Goal: Task Accomplishment & Management: Complete application form

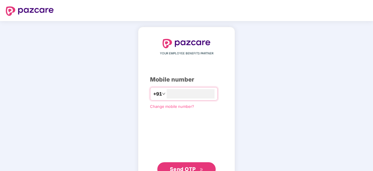
type input "**********"
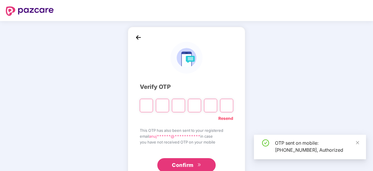
scroll to position [19, 0]
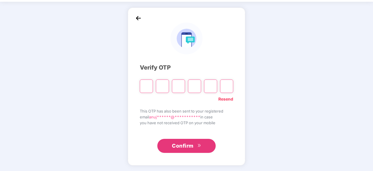
type input "*"
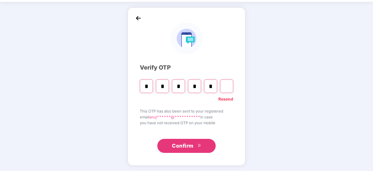
type input "*"
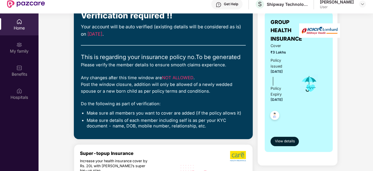
scroll to position [56, 0]
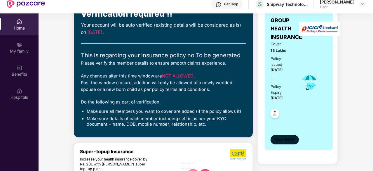
click at [280, 137] on span "View details" at bounding box center [285, 139] width 20 height 6
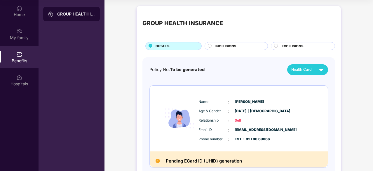
click at [239, 42] on div "INCLUSIONS" at bounding box center [235, 46] width 63 height 8
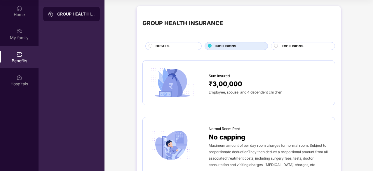
click at [290, 44] on span "EXCLUSIONS" at bounding box center [292, 45] width 22 height 5
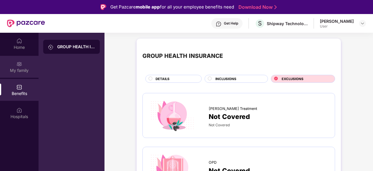
click at [20, 62] on img at bounding box center [19, 64] width 6 height 6
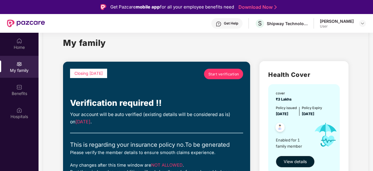
scroll to position [14, 0]
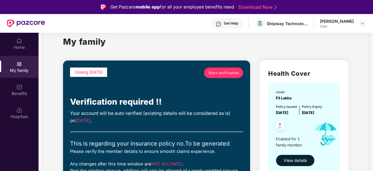
click at [210, 70] on span "Start verification" at bounding box center [223, 73] width 31 height 6
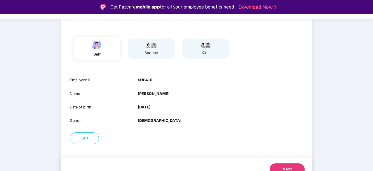
scroll to position [50, 0]
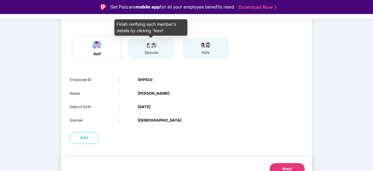
click at [148, 53] on div "spouse" at bounding box center [151, 53] width 15 height 6
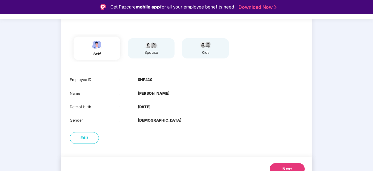
click at [96, 57] on div "self" at bounding box center [96, 54] width 15 height 6
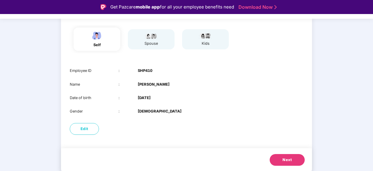
click at [293, 158] on button "Next" at bounding box center [286, 160] width 35 height 12
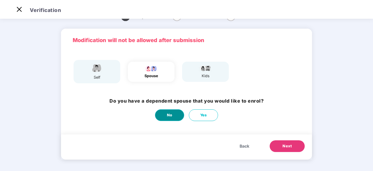
click at [173, 111] on button "No" at bounding box center [169, 115] width 29 height 12
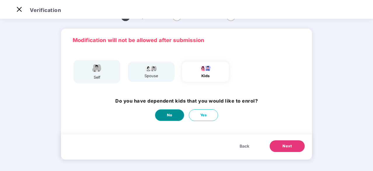
scroll to position [0, 0]
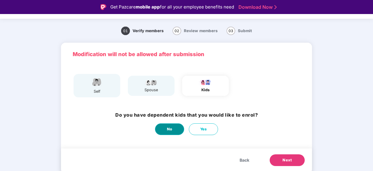
click at [175, 129] on button "No" at bounding box center [169, 129] width 29 height 12
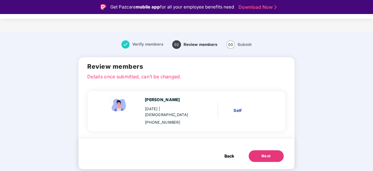
scroll to position [14, 0]
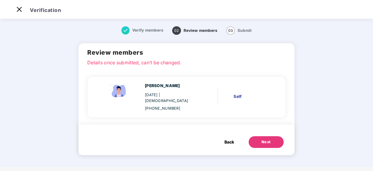
click at [272, 136] on button "Next" at bounding box center [265, 142] width 35 height 12
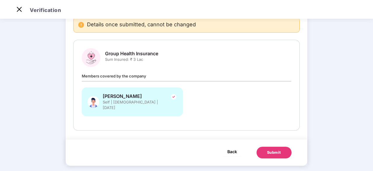
click at [234, 146] on button "Back" at bounding box center [232, 150] width 18 height 9
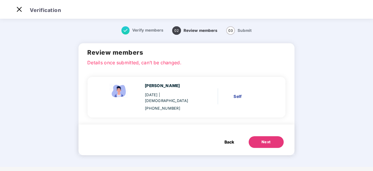
click at [234, 140] on button "Back" at bounding box center [228, 142] width 21 height 12
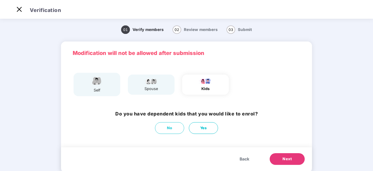
click at [153, 86] on div "spouse" at bounding box center [151, 89] width 15 height 6
click at [174, 125] on button "No" at bounding box center [169, 128] width 29 height 12
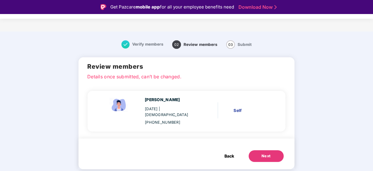
click at [236, 150] on button "Back" at bounding box center [228, 156] width 21 height 12
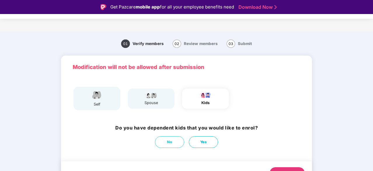
scroll to position [14, 0]
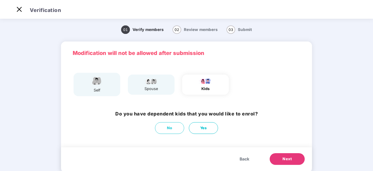
click at [241, 158] on span "Back" at bounding box center [244, 158] width 10 height 6
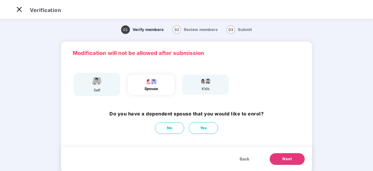
click at [147, 89] on div "spouse" at bounding box center [151, 89] width 15 height 6
click at [201, 128] on span "Yes" at bounding box center [203, 128] width 7 height 6
select select "******"
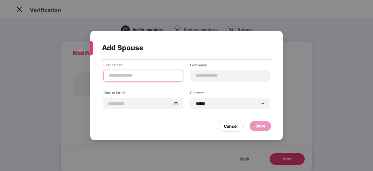
click at [158, 77] on input at bounding box center [143, 75] width 70 height 6
click at [145, 76] on input "**********" at bounding box center [143, 75] width 70 height 6
type input "**********"
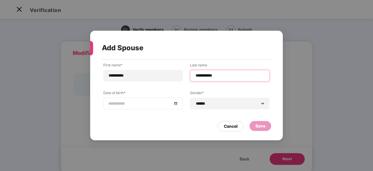
type input "**********"
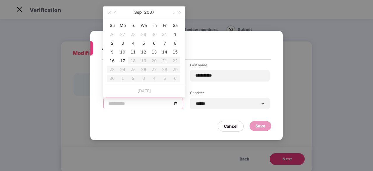
click at [131, 106] on input at bounding box center [140, 103] width 64 height 6
type input "**********"
click at [137, 14] on button "Sep" at bounding box center [138, 12] width 8 height 12
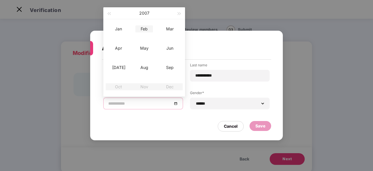
type input "**********"
click at [142, 28] on div "Feb" at bounding box center [143, 28] width 17 height 7
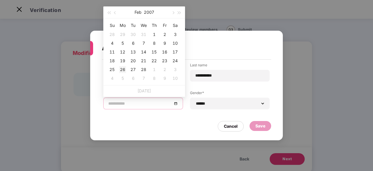
click at [127, 69] on td "26" at bounding box center [122, 69] width 10 height 9
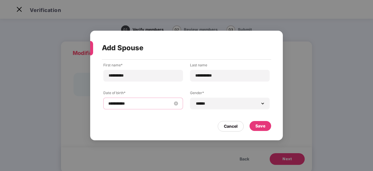
click at [146, 103] on input "**********" at bounding box center [140, 103] width 64 height 6
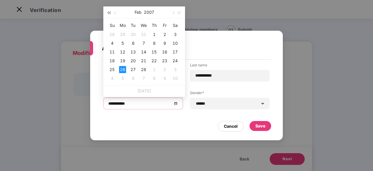
click at [108, 13] on span "button" at bounding box center [108, 12] width 3 height 3
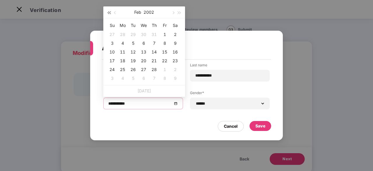
click at [108, 13] on span "button" at bounding box center [108, 12] width 3 height 3
click at [145, 14] on button "2001" at bounding box center [149, 12] width 10 height 12
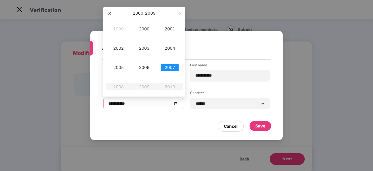
click at [111, 15] on button "button" at bounding box center [109, 13] width 6 height 12
click at [151, 71] on td "1966" at bounding box center [144, 67] width 26 height 19
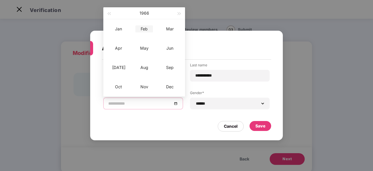
click at [149, 30] on div "Feb" at bounding box center [143, 28] width 17 height 7
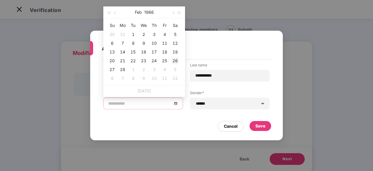
type input "**********"
click at [177, 59] on div "26" at bounding box center [174, 60] width 7 height 7
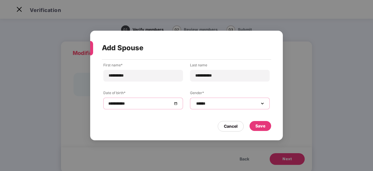
click at [214, 104] on select "**********" at bounding box center [230, 103] width 70 height 5
select select "****"
click at [195, 101] on select "**********" at bounding box center [230, 103] width 70 height 5
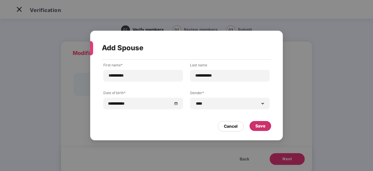
click at [263, 126] on div "Save" at bounding box center [260, 125] width 10 height 6
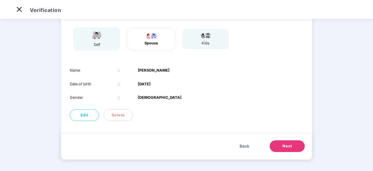
scroll to position [36, 0]
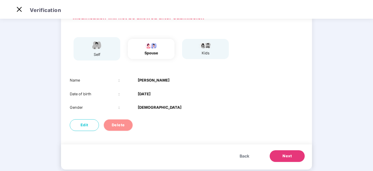
click at [115, 125] on span "Delete" at bounding box center [118, 125] width 13 height 6
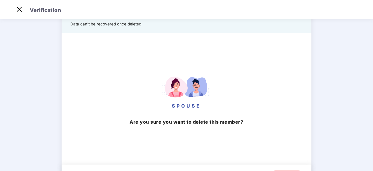
scroll to position [66, 0]
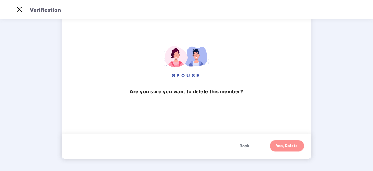
click at [281, 145] on span "Yes, Delete" at bounding box center [286, 146] width 22 height 6
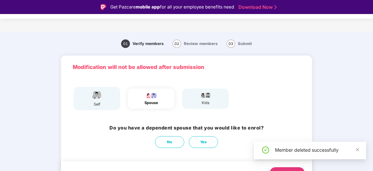
scroll to position [13, 0]
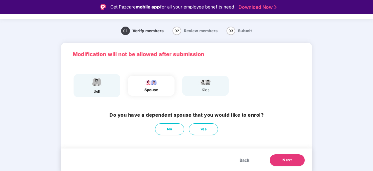
click at [247, 159] on span "Back" at bounding box center [244, 160] width 10 height 6
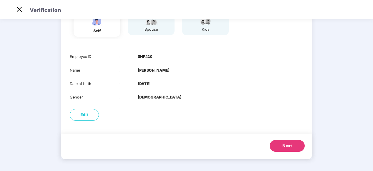
scroll to position [0, 0]
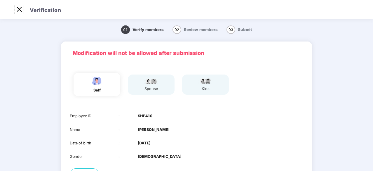
click at [16, 9] on img at bounding box center [19, 9] width 9 height 9
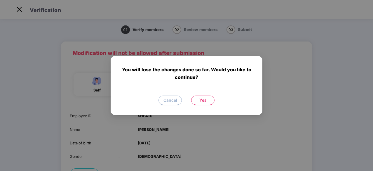
click at [200, 99] on span "Yes" at bounding box center [202, 100] width 7 height 6
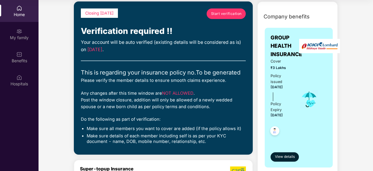
scroll to position [26, 0]
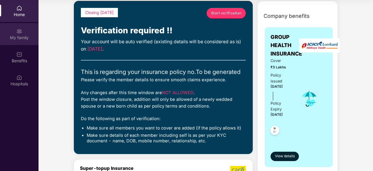
click at [22, 34] on div "My family" at bounding box center [19, 34] width 38 height 22
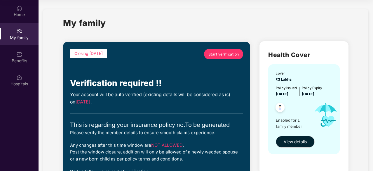
scroll to position [46, 0]
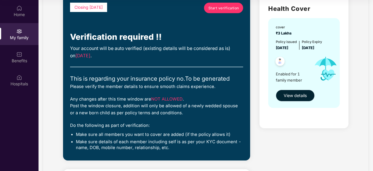
click at [303, 95] on span "View details" at bounding box center [294, 95] width 23 height 6
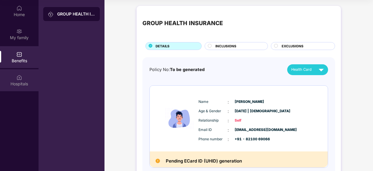
click at [15, 81] on div "Hospitals" at bounding box center [19, 84] width 38 height 6
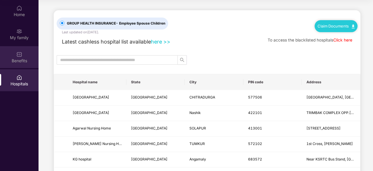
click at [26, 52] on div "Benefits" at bounding box center [19, 57] width 38 height 22
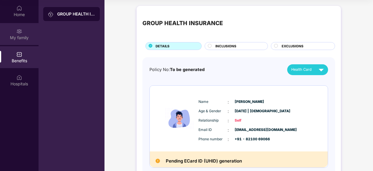
click at [17, 36] on div "My family" at bounding box center [19, 38] width 38 height 6
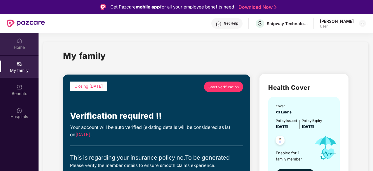
click at [19, 41] on img at bounding box center [19, 41] width 6 height 6
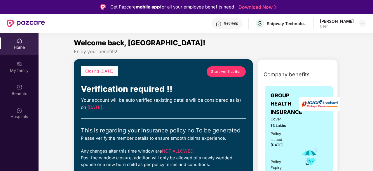
click at [356, 26] on div "Anuj Kumar User" at bounding box center [343, 23] width 46 height 10
click at [362, 24] on img at bounding box center [362, 23] width 5 height 5
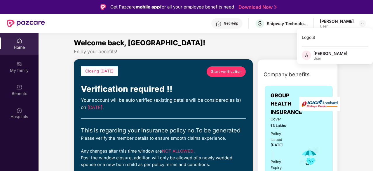
click at [195, 70] on div "Closing today Start verification" at bounding box center [163, 74] width 165 height 16
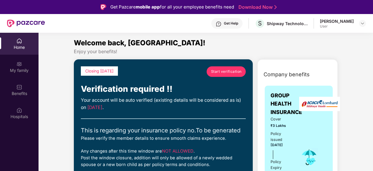
click at [226, 71] on span "Start verification" at bounding box center [226, 72] width 31 height 6
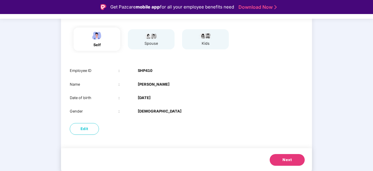
scroll to position [14, 0]
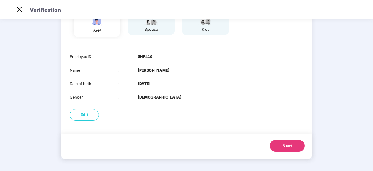
click at [282, 140] on button "Next" at bounding box center [286, 146] width 35 height 12
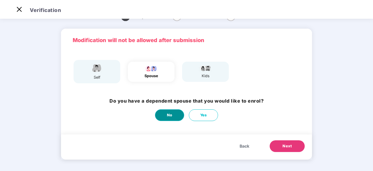
click at [171, 113] on span "No" at bounding box center [170, 115] width 6 height 6
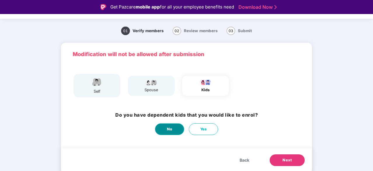
click at [173, 129] on button "No" at bounding box center [169, 129] width 29 height 12
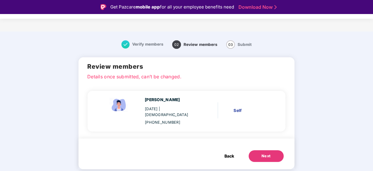
click at [271, 153] on button "Next" at bounding box center [265, 156] width 35 height 12
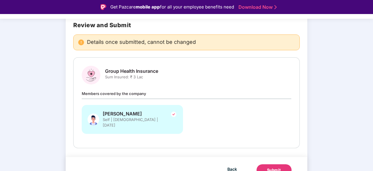
scroll to position [48, 0]
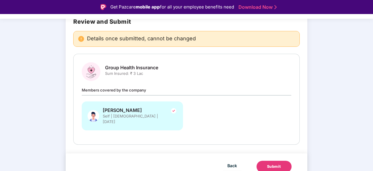
click at [273, 160] on button "Submit" at bounding box center [273, 166] width 35 height 12
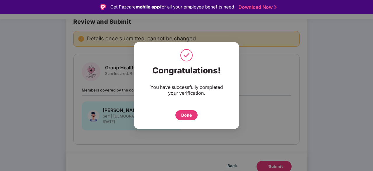
click at [185, 116] on div "Done" at bounding box center [186, 115] width 10 height 6
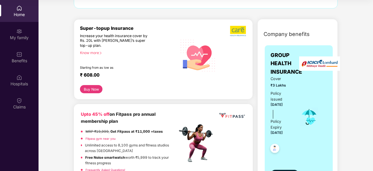
scroll to position [55, 0]
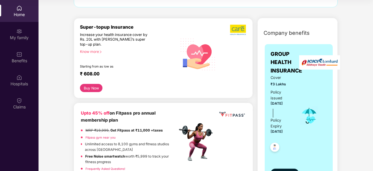
click at [94, 86] on button "Buy Now" at bounding box center [91, 88] width 22 height 8
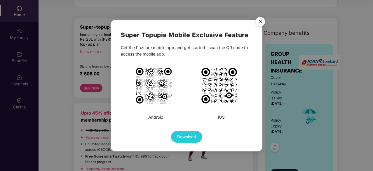
click at [257, 19] on img "Close" at bounding box center [260, 22] width 16 height 16
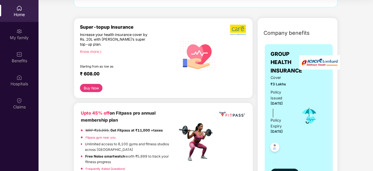
scroll to position [0, 0]
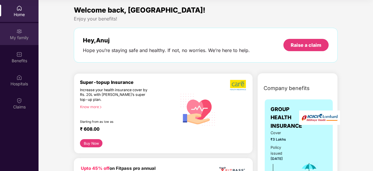
click at [27, 34] on div "My family" at bounding box center [19, 34] width 38 height 22
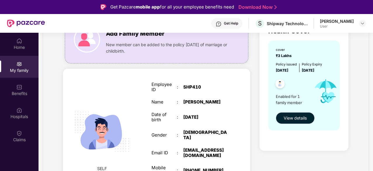
scroll to position [57, 0]
click at [296, 117] on span "View details" at bounding box center [294, 117] width 23 height 6
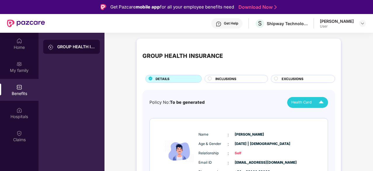
click at [313, 102] on div "Health Card" at bounding box center [308, 102] width 35 height 10
click at [304, 116] on div "[PERSON_NAME]" at bounding box center [309, 115] width 38 height 6
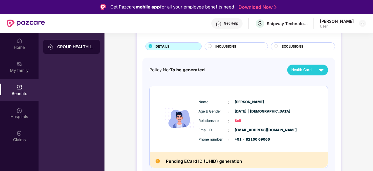
scroll to position [33, 0]
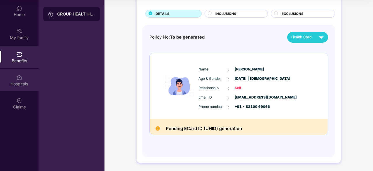
click at [27, 85] on div "Hospitals" at bounding box center [19, 84] width 38 height 6
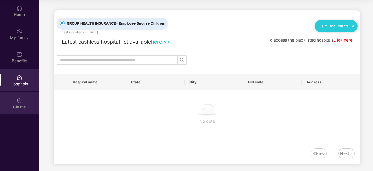
click at [20, 102] on img at bounding box center [19, 100] width 6 height 6
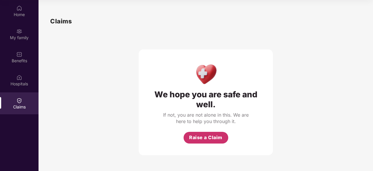
click at [210, 135] on span "Raise a Claim" at bounding box center [205, 137] width 33 height 7
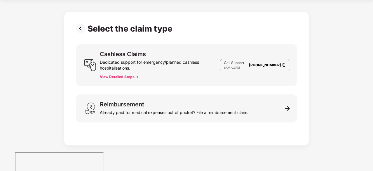
scroll to position [14, 0]
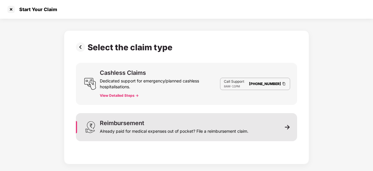
click at [193, 128] on div "Already paid for medical expenses out of pocket? File a reimbursement claim." at bounding box center [174, 130] width 148 height 8
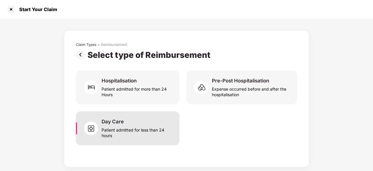
click at [149, 128] on div "Patient admitted for less than 24 hours" at bounding box center [136, 130] width 71 height 13
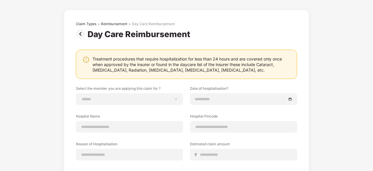
scroll to position [21, 0]
click at [160, 101] on select "**********" at bounding box center [129, 98] width 97 height 5
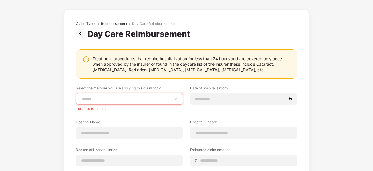
click at [149, 116] on div "**********" at bounding box center [186, 129] width 221 height 89
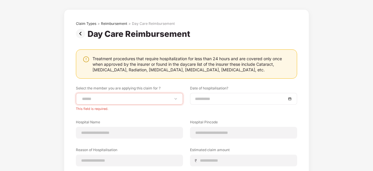
click at [215, 94] on div at bounding box center [243, 99] width 107 height 12
click at [164, 101] on select "**********" at bounding box center [129, 98] width 97 height 5
select select "**********"
click at [81, 96] on select "**********" at bounding box center [129, 98] width 97 height 5
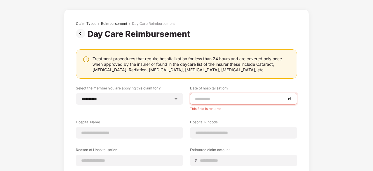
click at [215, 101] on input at bounding box center [240, 98] width 91 height 6
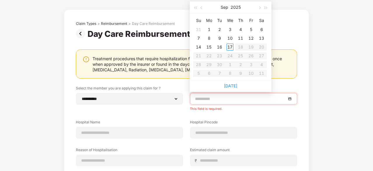
type input "**********"
click at [229, 45] on div "17" at bounding box center [229, 46] width 7 height 7
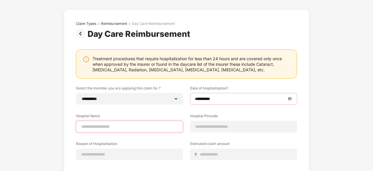
click at [136, 125] on input at bounding box center [129, 126] width 97 height 6
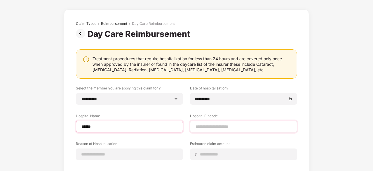
type input "******"
click at [221, 127] on input at bounding box center [243, 126] width 97 height 6
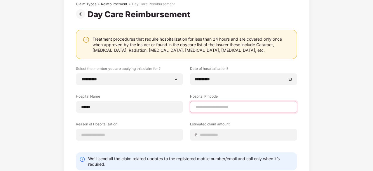
scroll to position [41, 0]
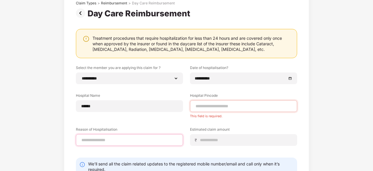
click at [139, 138] on div "**********" at bounding box center [186, 109] width 221 height 89
click at [139, 138] on input at bounding box center [129, 140] width 97 height 6
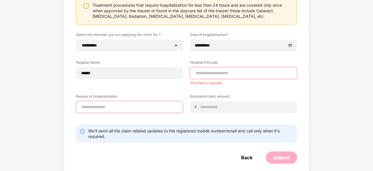
scroll to position [76, 0]
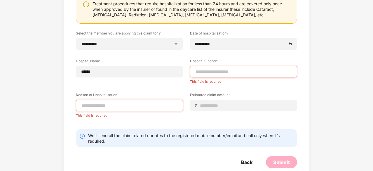
click at [222, 98] on label "Estimated claim amount" at bounding box center [243, 95] width 107 height 7
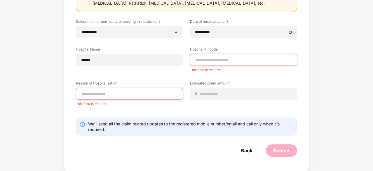
scroll to position [0, 0]
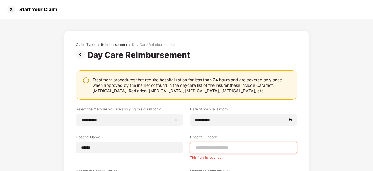
click at [111, 45] on div "Reimbursement" at bounding box center [114, 44] width 26 height 5
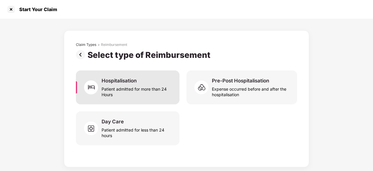
click at [117, 91] on div "Patient admitted for more than 24 Hours" at bounding box center [136, 90] width 71 height 13
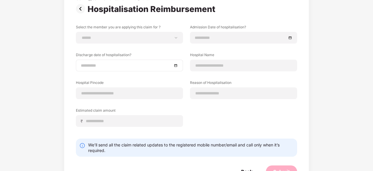
scroll to position [67, 0]
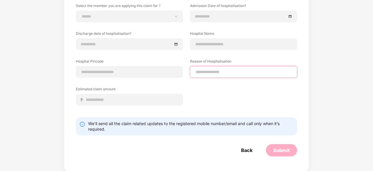
click at [209, 71] on input at bounding box center [243, 72] width 97 height 6
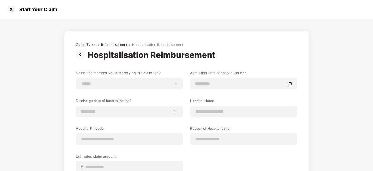
click at [81, 55] on img at bounding box center [82, 54] width 12 height 9
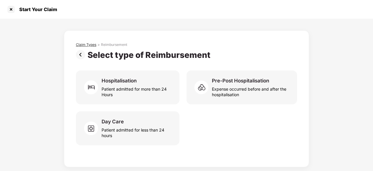
click at [89, 46] on div "Claim Types" at bounding box center [86, 44] width 20 height 5
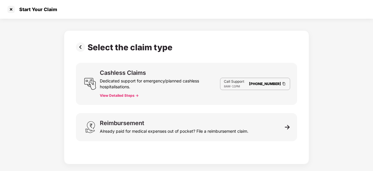
click at [119, 96] on button "View Detailed Steps ->" at bounding box center [119, 95] width 39 height 5
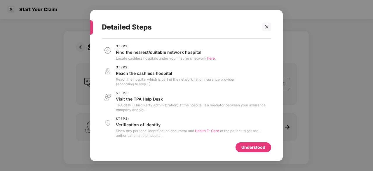
scroll to position [26, 0]
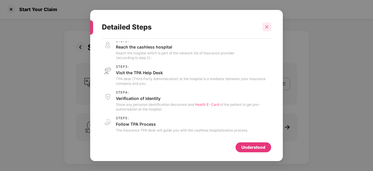
click at [266, 27] on icon "close" at bounding box center [266, 26] width 3 height 3
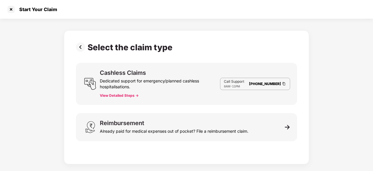
scroll to position [0, 0]
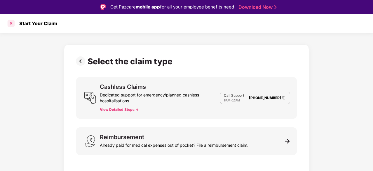
click at [10, 25] on div at bounding box center [10, 23] width 9 height 9
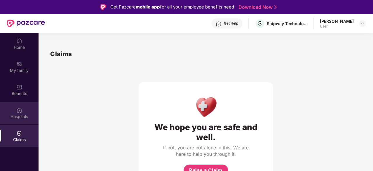
click at [29, 112] on div "Hospitals" at bounding box center [19, 113] width 38 height 22
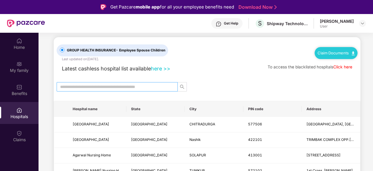
scroll to position [6, 0]
click at [132, 52] on span "- Employee Spouse Children" at bounding box center [141, 50] width 50 height 4
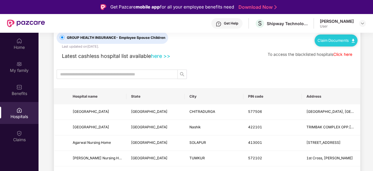
click at [347, 52] on link "Click here" at bounding box center [342, 54] width 19 height 5
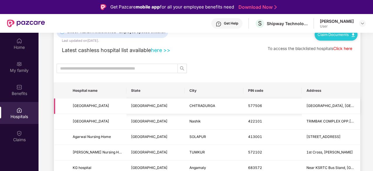
scroll to position [0, 0]
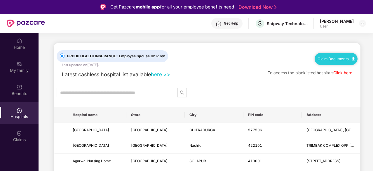
click at [160, 76] on link "here >>" at bounding box center [161, 74] width 20 height 6
click at [20, 43] on img at bounding box center [19, 41] width 6 height 6
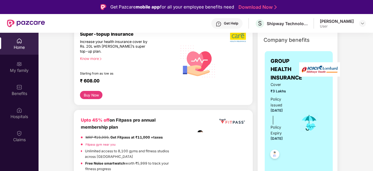
scroll to position [81, 0]
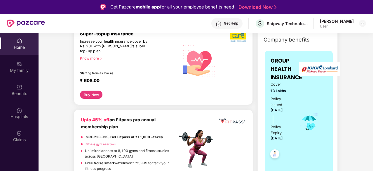
click at [98, 92] on button "Buy Now" at bounding box center [91, 94] width 22 height 8
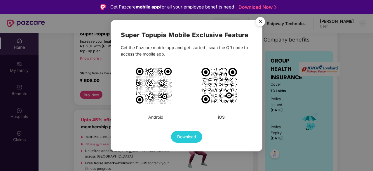
click at [258, 20] on img "Close" at bounding box center [260, 22] width 16 height 16
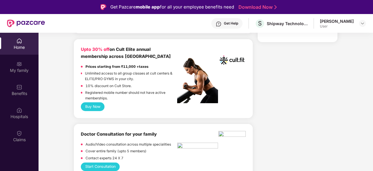
scroll to position [243, 0]
click at [95, 105] on button "Buy Now" at bounding box center [93, 106] width 24 height 8
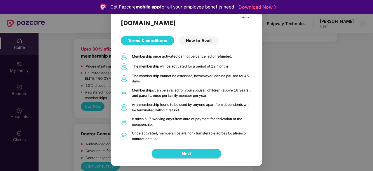
click at [195, 39] on div "How to Avail" at bounding box center [199, 40] width 40 height 9
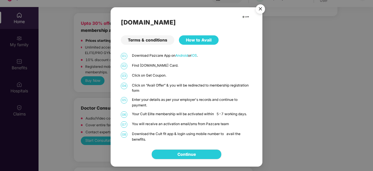
scroll to position [26, 0]
click at [259, 7] on img "Close" at bounding box center [260, 10] width 16 height 16
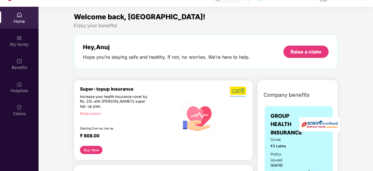
scroll to position [0, 0]
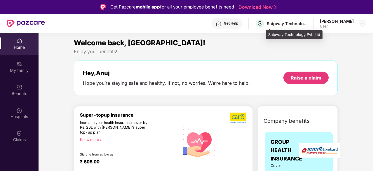
click at [285, 25] on div "Shipway Technology Pvt. Ltd" at bounding box center [286, 24] width 41 height 6
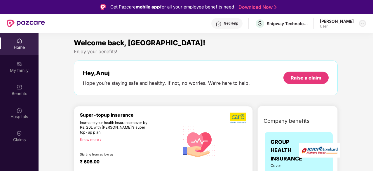
click at [362, 20] on div at bounding box center [362, 23] width 7 height 7
